Goal: Ask a question

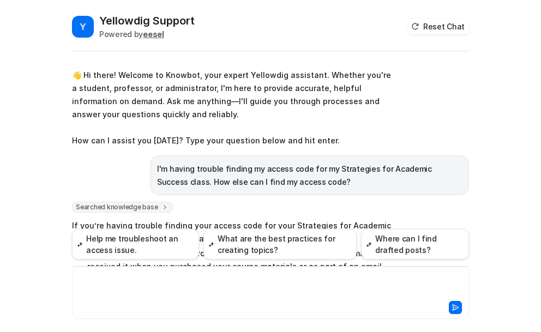
click at [129, 276] on div at bounding box center [270, 286] width 391 height 25
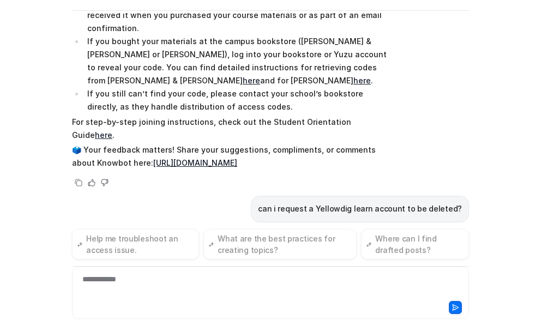
scroll to position [215, 0]
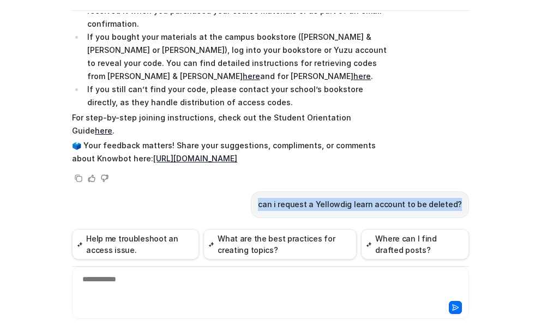
drag, startPoint x: 270, startPoint y: 178, endPoint x: 461, endPoint y: 183, distance: 191.4
click at [461, 191] on div "can i request a Yellowdig learn account to be deleted?" at bounding box center [360, 204] width 218 height 27
copy p "can i request a Yellowdig learn account to be deleted?"
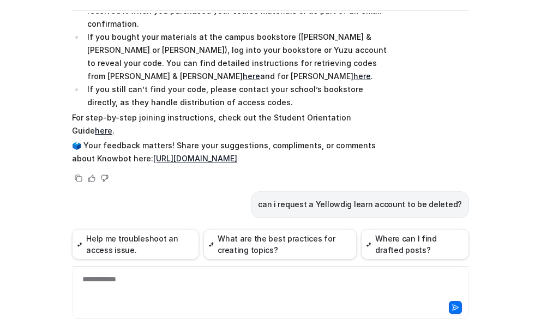
click at [123, 283] on div "**********" at bounding box center [270, 286] width 391 height 25
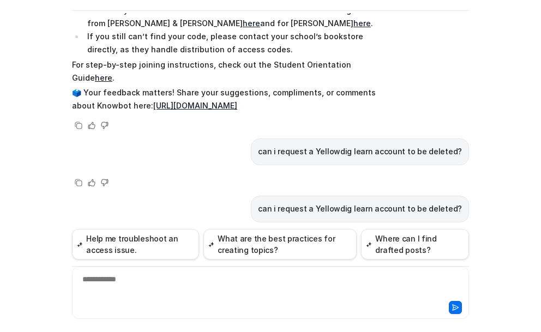
scroll to position [273, 0]
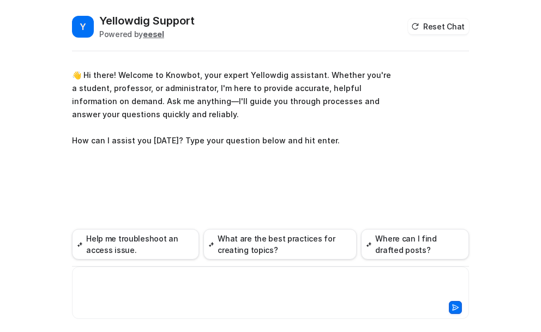
click at [130, 282] on div at bounding box center [270, 286] width 391 height 25
click at [116, 278] on div at bounding box center [270, 286] width 391 height 25
paste div
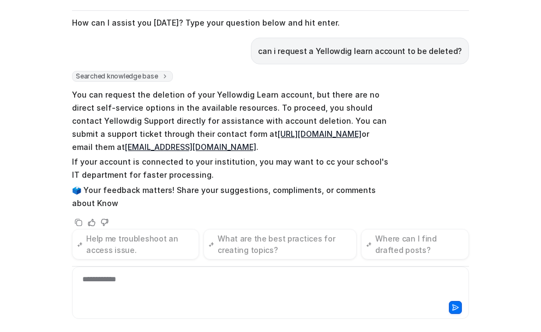
scroll to position [90, 0]
